Goal: Download file/media

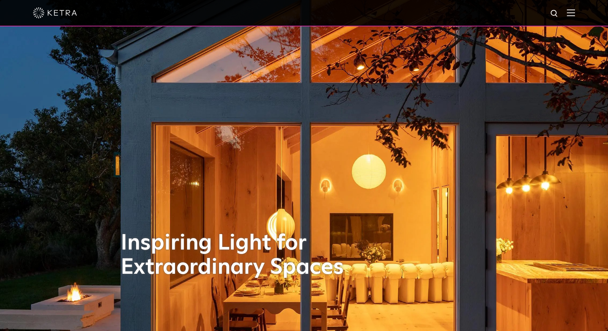
click at [571, 16] on div at bounding box center [304, 13] width 542 height 26
click at [575, 15] on img at bounding box center [571, 12] width 8 height 7
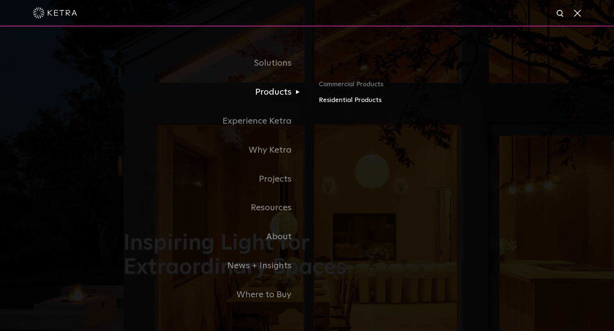
click at [324, 102] on link "Residential Products" at bounding box center [405, 100] width 172 height 11
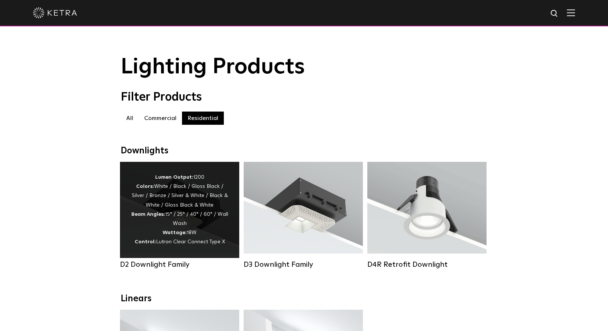
click at [206, 227] on div "Lumen Output: 1200 Colors: White / Black / Gloss Black / Silver / Bronze / Silv…" at bounding box center [179, 210] width 97 height 74
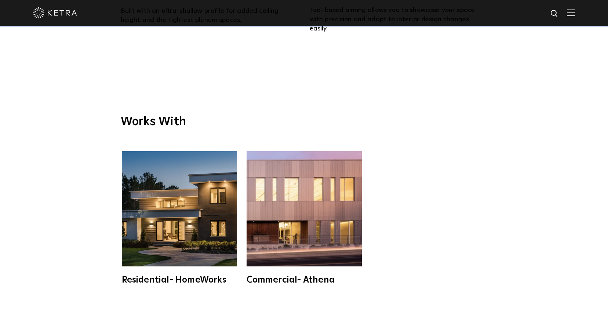
scroll to position [1946, 0]
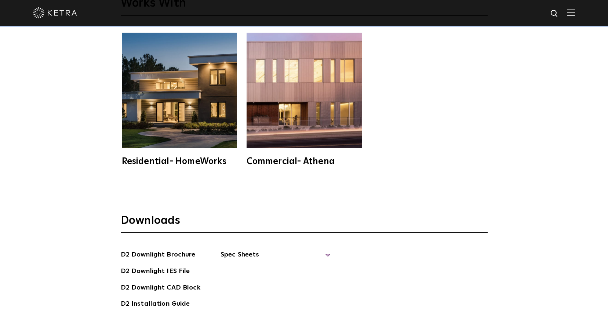
click at [243, 250] on span "Spec Sheets" at bounding box center [276, 258] width 110 height 16
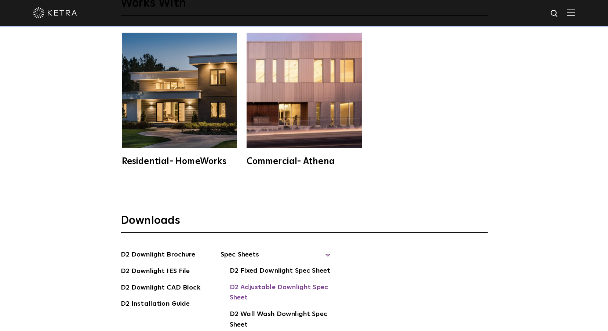
click at [245, 282] on link "D2 Adjustable Downlight Spec Sheet" at bounding box center [280, 293] width 101 height 22
